Goal: Entertainment & Leisure: Consume media (video, audio)

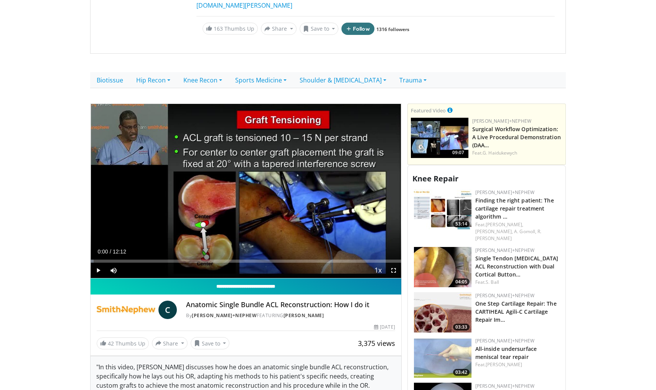
scroll to position [136, 0]
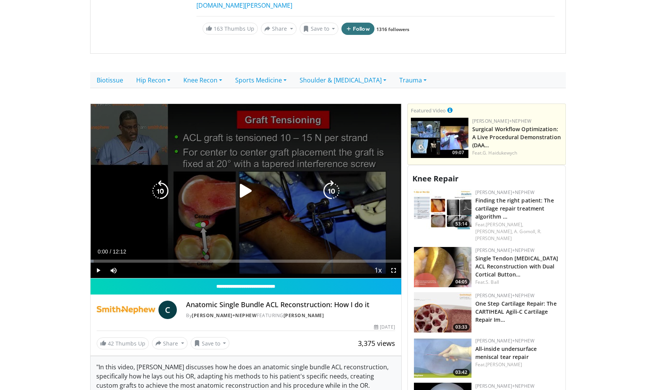
click at [247, 181] on icon "Video Player" at bounding box center [245, 190] width 21 height 21
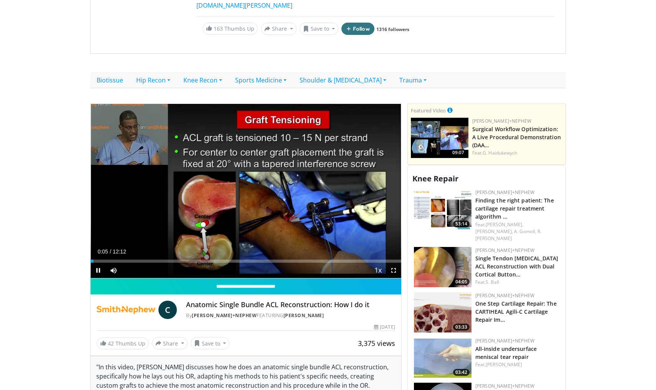
click at [393, 263] on span "Video Player" at bounding box center [393, 270] width 15 height 15
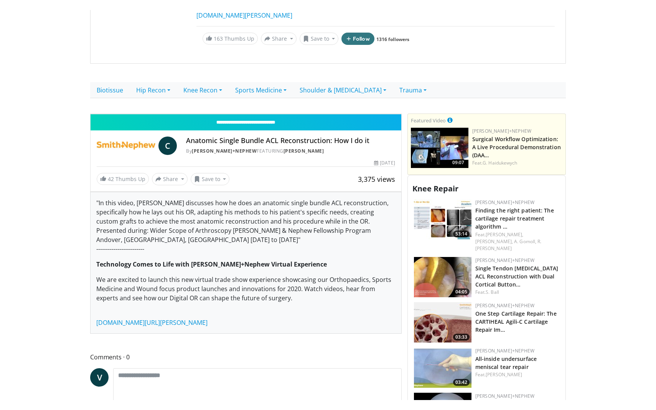
scroll to position [0, 0]
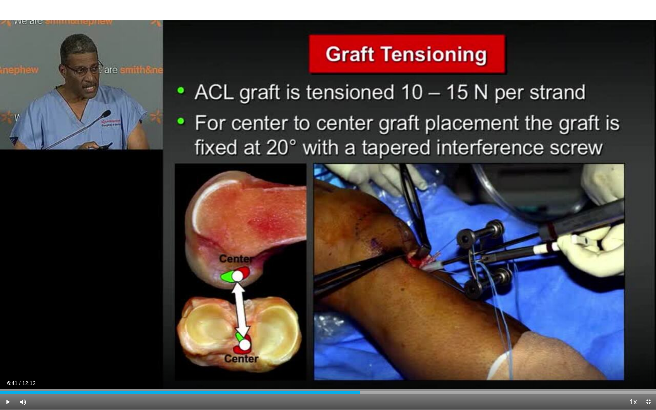
drag, startPoint x: 305, startPoint y: 392, endPoint x: 359, endPoint y: 396, distance: 53.9
click at [360, 390] on div "Current Time 6:41 / Duration 12:12 Play Skip Backward Skip Forward Mute Loaded …" at bounding box center [328, 401] width 656 height 15
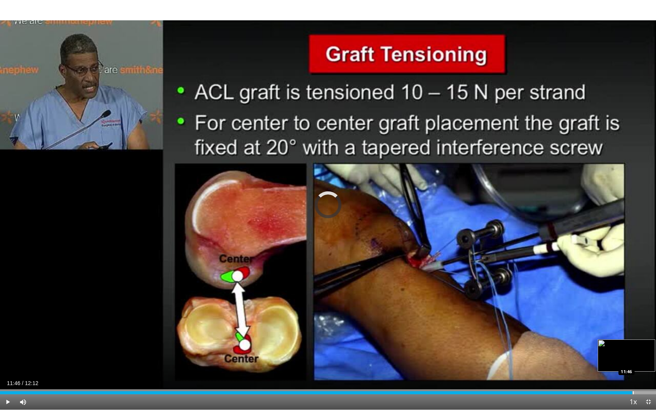
drag, startPoint x: 593, startPoint y: 393, endPoint x: 634, endPoint y: 389, distance: 40.5
click at [634, 389] on div "Loaded : 94.15% 11:46 11:46" at bounding box center [328, 390] width 656 height 7
drag, startPoint x: 636, startPoint y: 390, endPoint x: 653, endPoint y: 391, distance: 17.7
click at [653, 390] on div "Loaded : 0.00% 12:05 12:05" at bounding box center [328, 390] width 656 height 7
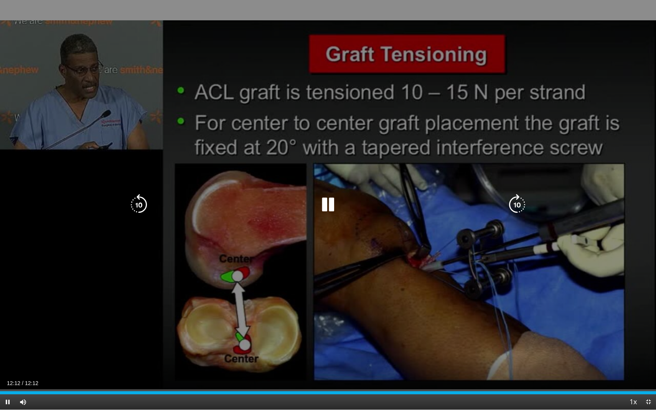
click at [593, 376] on div "10 seconds Tap to unmute" at bounding box center [328, 205] width 656 height 410
